Goal: Find specific page/section: Find specific page/section

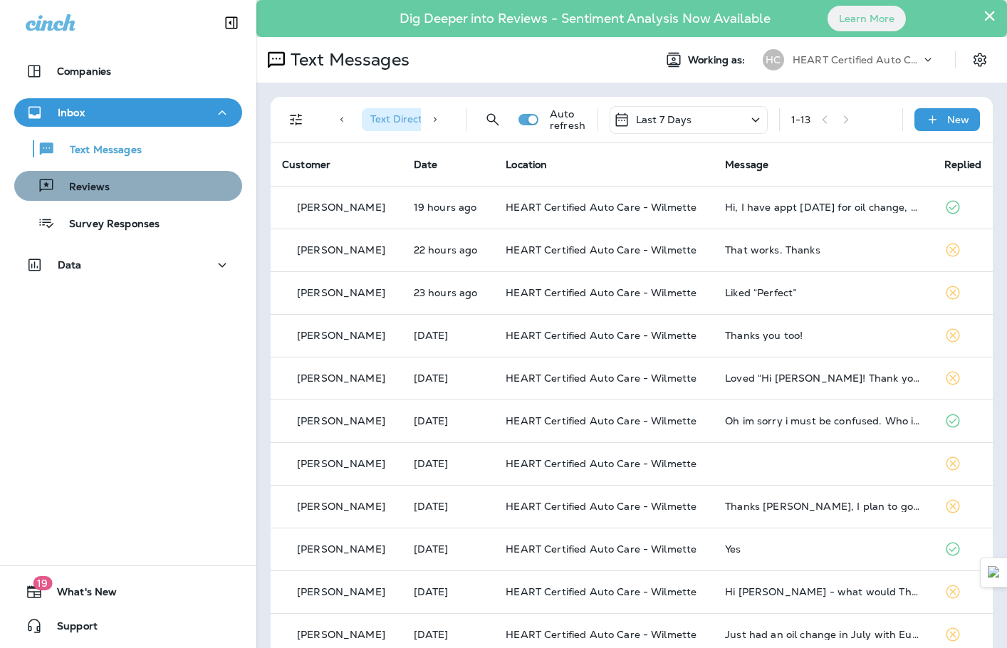
click at [155, 187] on div "Reviews" at bounding box center [128, 185] width 217 height 21
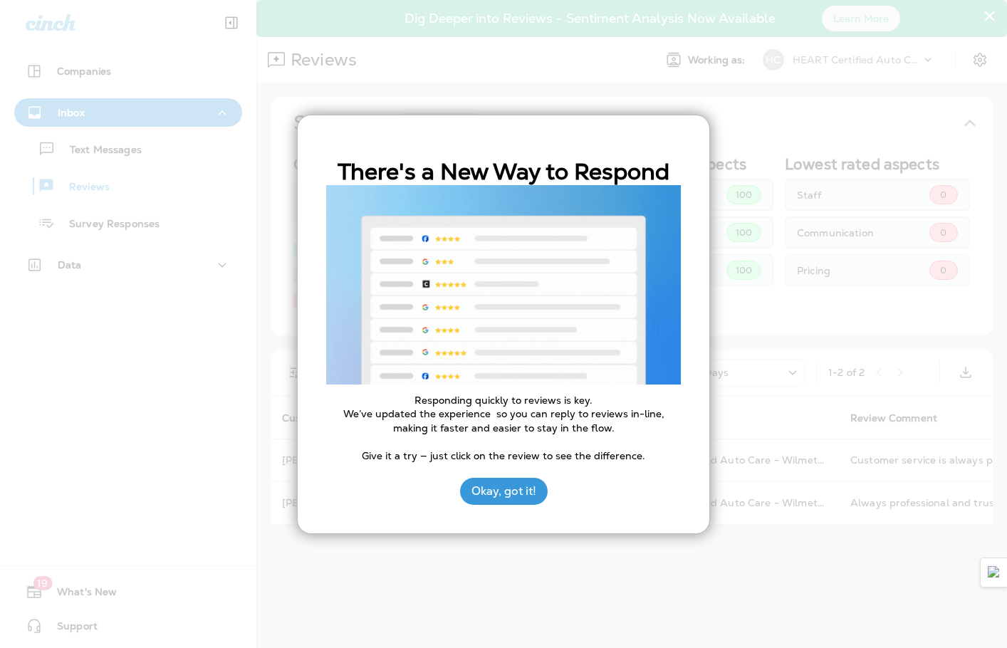
click at [115, 161] on div at bounding box center [503, 324] width 1007 height 648
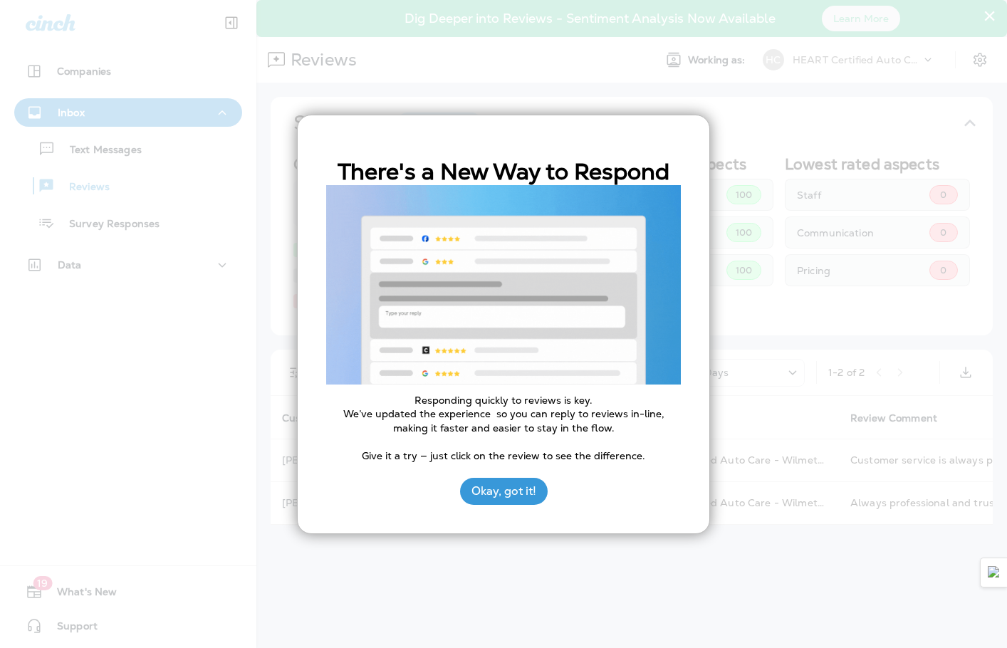
click at [494, 468] on div "There's a New Way to Respond Responding quickly to reviews is key. We’ve update…" at bounding box center [503, 325] width 413 height 420
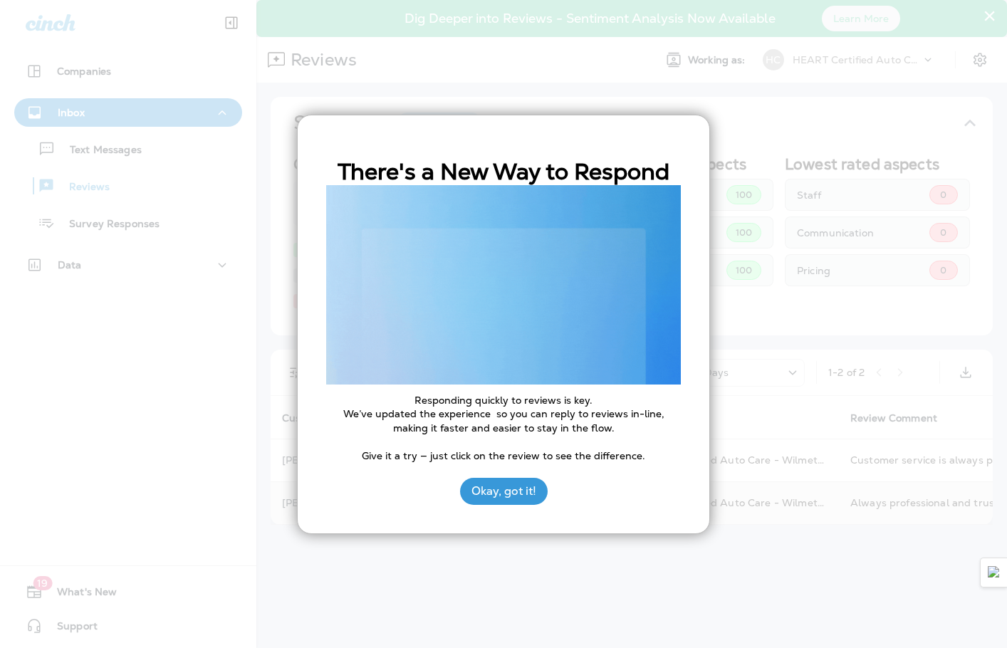
click at [494, 484] on button "Okay, got it!" at bounding box center [504, 491] width 88 height 27
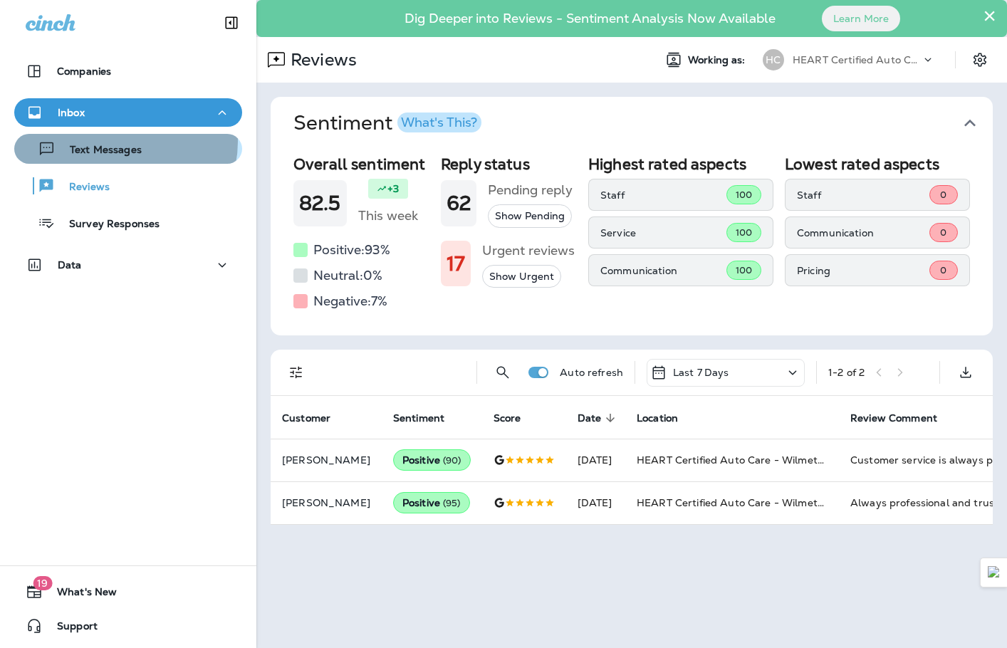
click at [124, 142] on div "Text Messages" at bounding box center [81, 148] width 122 height 21
